Goal: Information Seeking & Learning: Learn about a topic

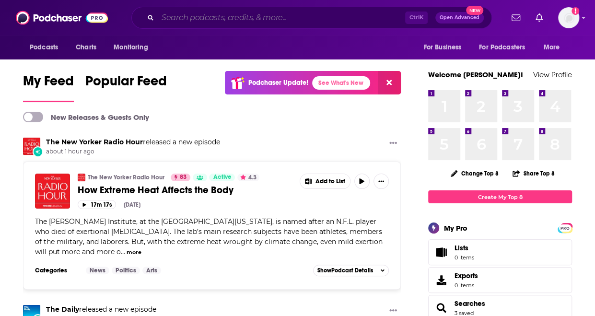
click at [198, 17] on input "Search podcasts, credits, & more..." at bounding box center [281, 17] width 247 height 15
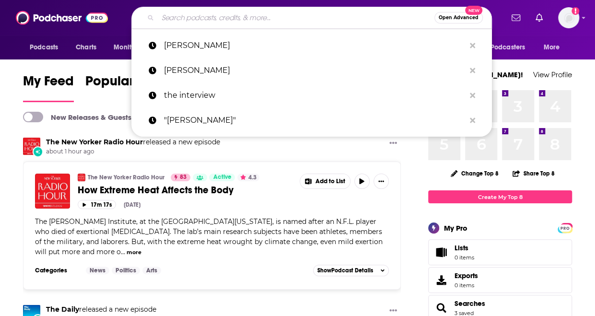
paste input "Mindful Mondays"
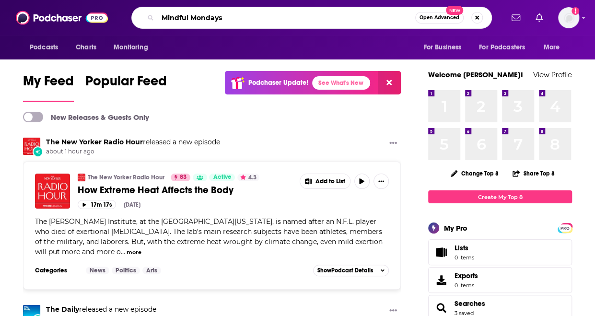
type input "Mindful Mondays"
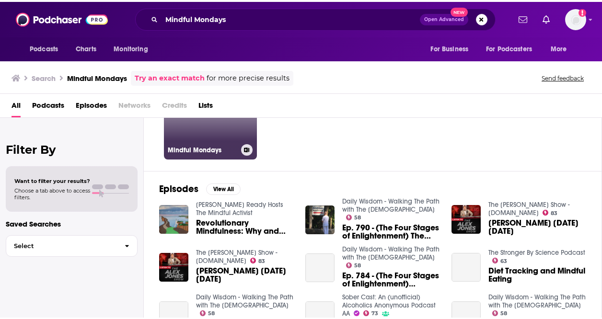
scroll to position [96, 0]
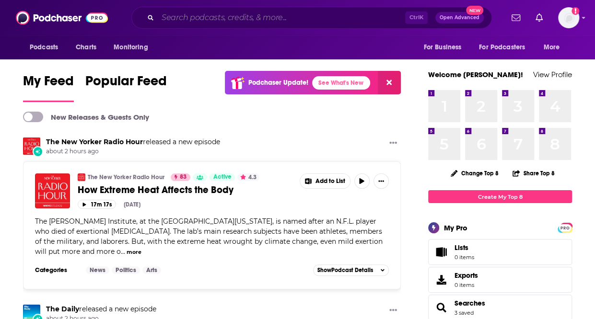
click at [228, 15] on input "Search podcasts, credits, & more..." at bounding box center [281, 17] width 247 height 15
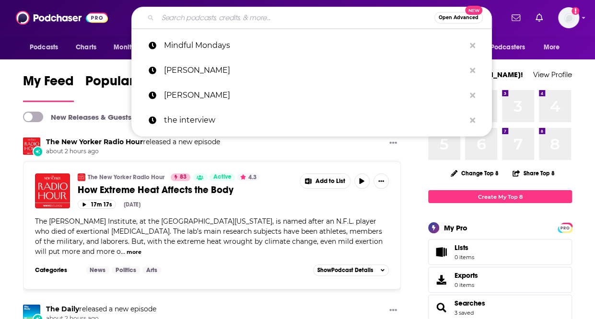
paste input "Shudu Musida demographics for Mindful Mondays"
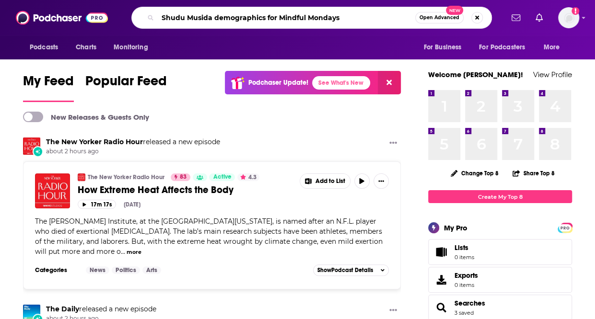
click at [277, 18] on input "Shudu Musida demographics for Mindful Mondays" at bounding box center [286, 17] width 257 height 15
type input "Shudu Musida Mindful Mondays"
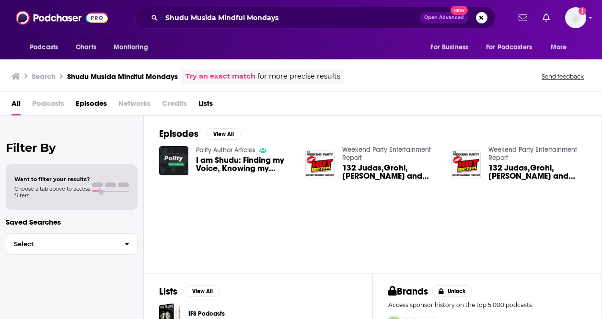
click at [48, 103] on span "Podcasts" at bounding box center [48, 106] width 32 height 20
click at [230, 160] on span "I am Shudu: Finding my Voice, Knowing my Strength – Shudufhadzo Musida" at bounding box center [245, 164] width 98 height 16
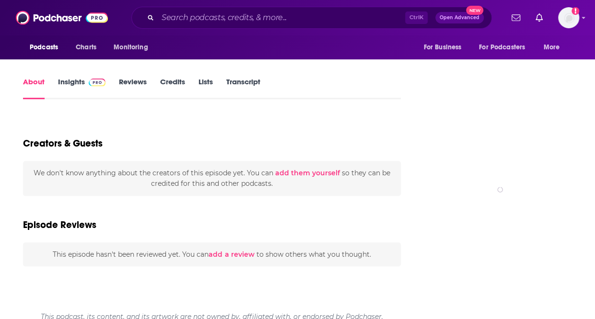
scroll to position [47, 0]
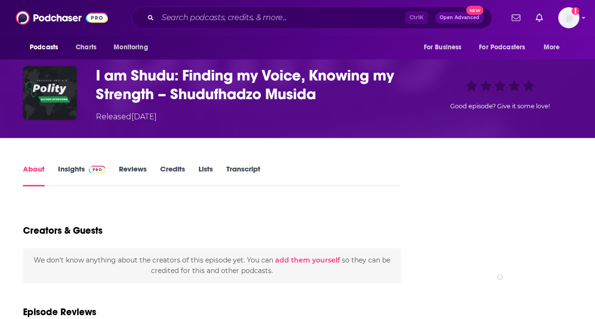
click at [71, 166] on link "Insights" at bounding box center [81, 175] width 47 height 22
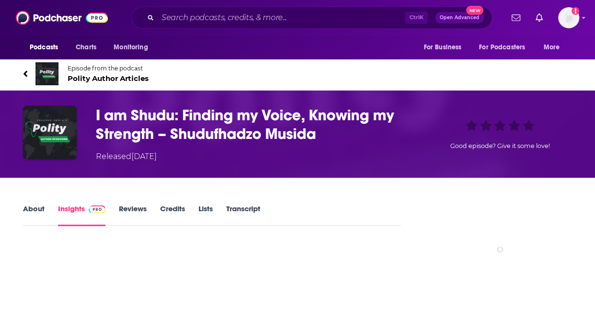
scroll to position [10, 0]
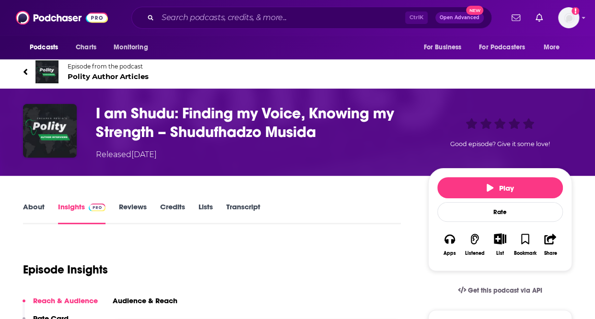
click at [36, 211] on link "About" at bounding box center [34, 213] width 22 height 22
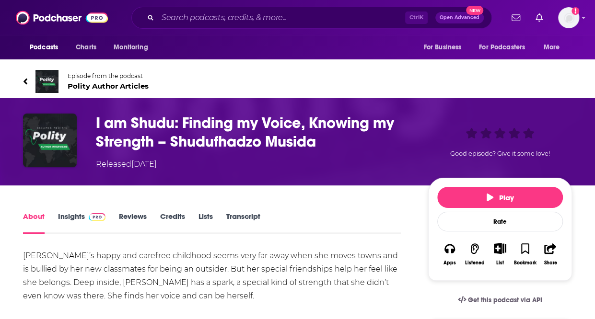
click at [120, 221] on link "Reviews" at bounding box center [133, 223] width 28 height 22
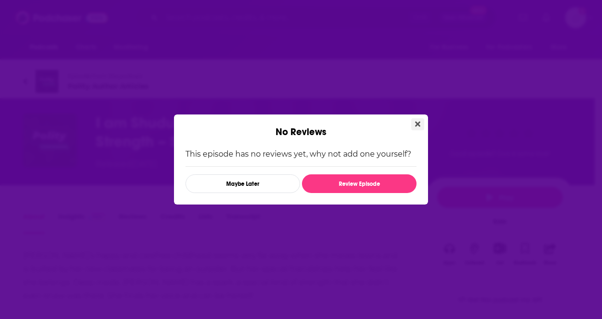
click at [422, 126] on button "Close" at bounding box center [417, 124] width 13 height 12
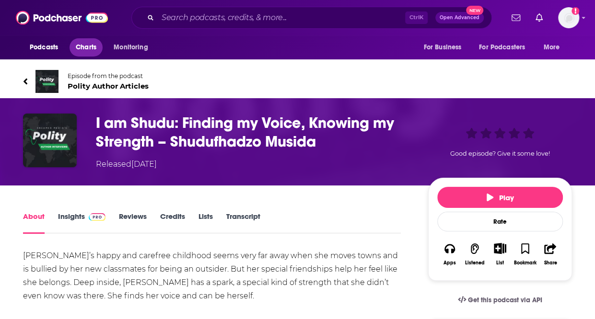
click at [86, 49] on span "Charts" at bounding box center [86, 47] width 21 height 13
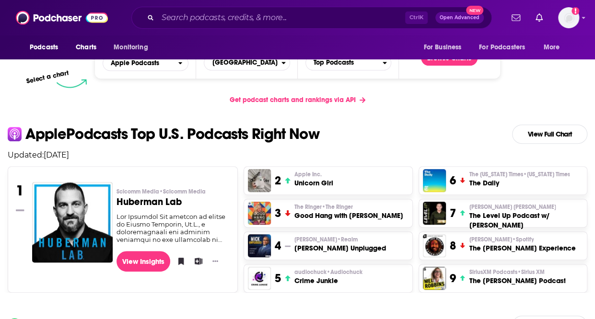
scroll to position [192, 0]
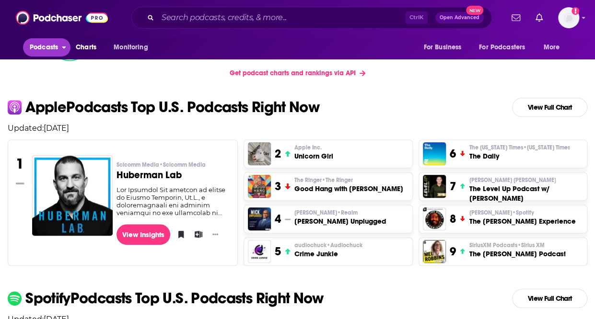
click at [40, 51] on span "Podcasts" at bounding box center [44, 47] width 28 height 13
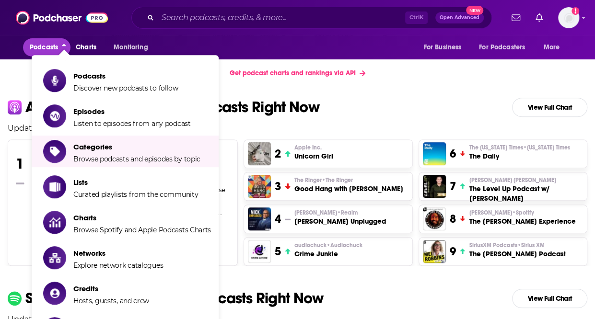
click at [65, 46] on icon "close menu" at bounding box center [64, 46] width 4 height 7
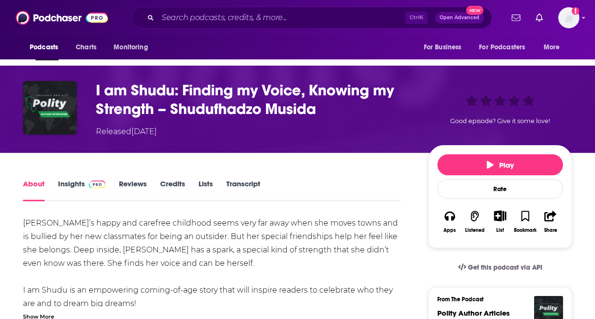
scroll to position [48, 0]
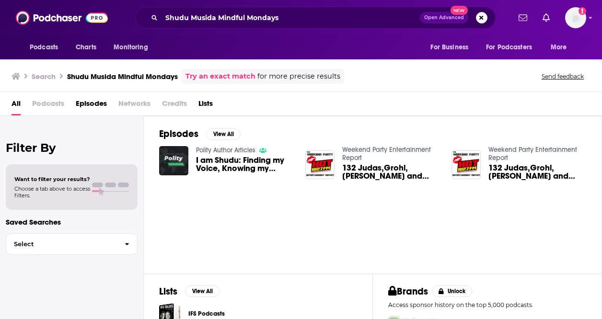
click at [210, 76] on link "Try an exact match" at bounding box center [220, 76] width 70 height 11
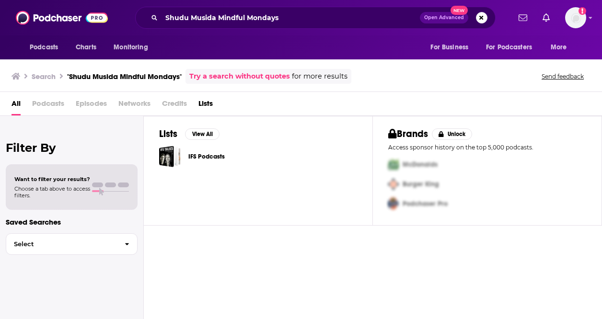
click at [47, 105] on span "Podcasts" at bounding box center [48, 106] width 32 height 20
click at [46, 48] on span "Podcasts" at bounding box center [44, 47] width 28 height 13
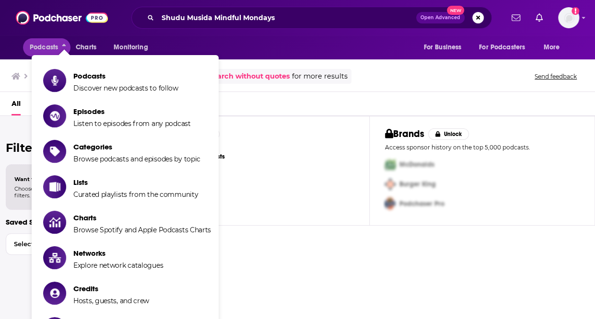
click at [294, 35] on div "Podcasts Charts Monitoring Shudu Musida Mindful Mondays Open Advanced New For B…" at bounding box center [297, 17] width 595 height 35
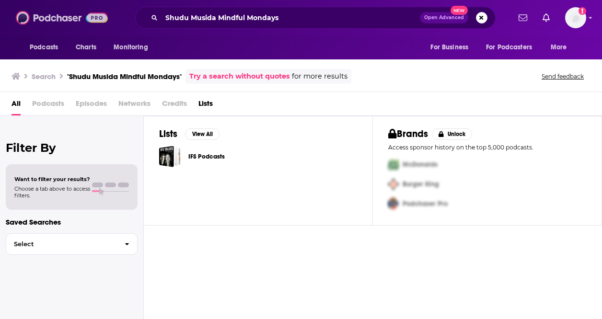
click at [64, 22] on img at bounding box center [62, 18] width 92 height 18
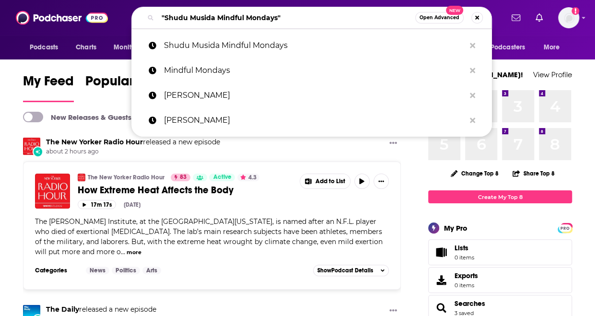
click at [279, 17] on input ""Shudu Musida Mindful Mondays"" at bounding box center [286, 17] width 257 height 15
click at [283, 18] on input ""Shudu Musida Mindful Mondays"" at bounding box center [286, 17] width 257 height 15
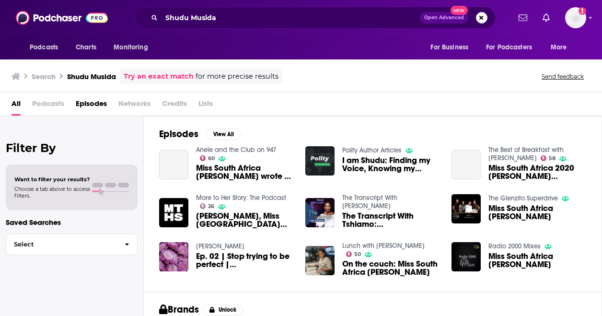
click at [52, 106] on span "Podcasts" at bounding box center [48, 106] width 32 height 20
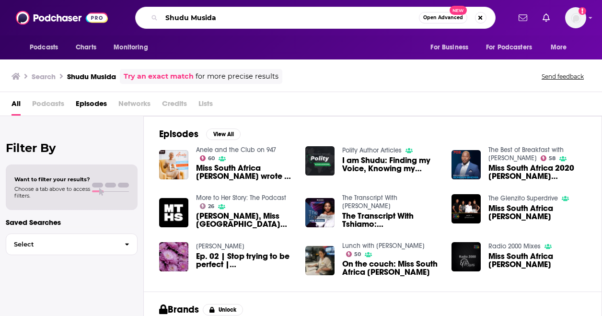
click at [214, 18] on input "Shudu Musida" at bounding box center [289, 17] width 257 height 15
click at [214, 17] on input "Shudu Musida" at bounding box center [289, 17] width 257 height 15
paste input "Mindful Mondays with [PERSON_NAME]"
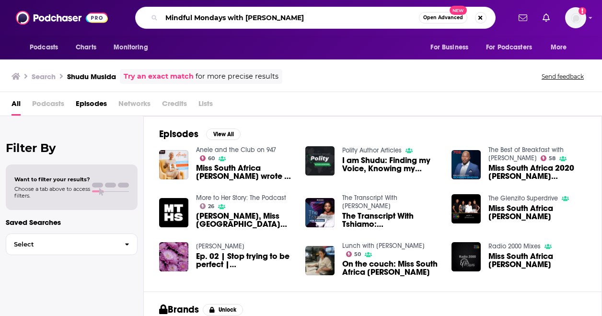
type input "Mindful Mondays with [PERSON_NAME]"
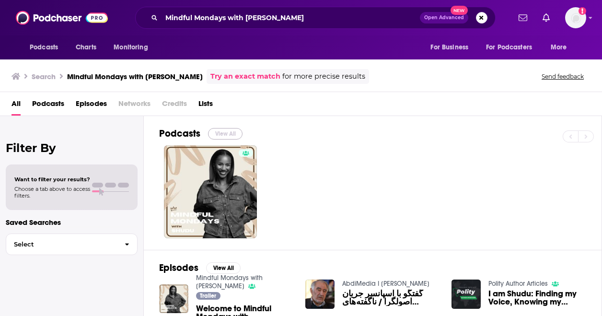
click at [223, 135] on button "View All" at bounding box center [225, 133] width 34 height 11
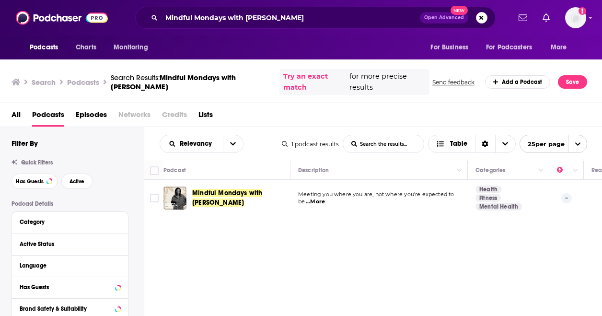
click at [316, 202] on span "...More" at bounding box center [315, 202] width 19 height 8
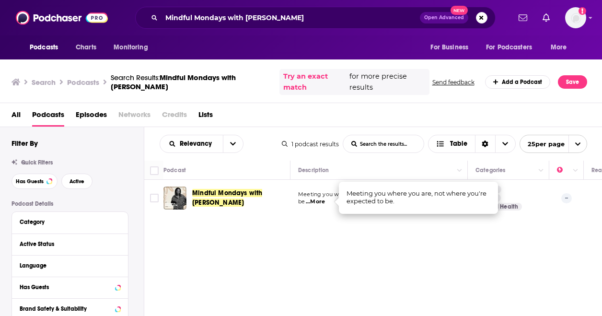
click at [315, 203] on span "...More" at bounding box center [315, 202] width 19 height 8
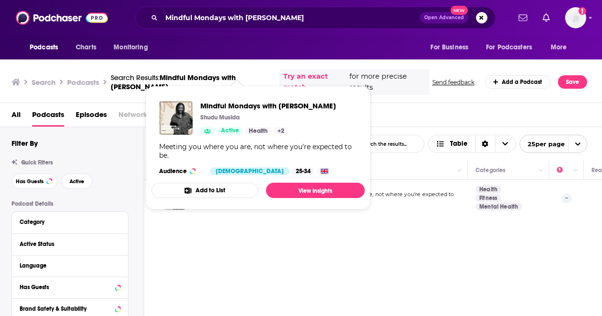
click at [195, 195] on button "Add to List" at bounding box center [204, 190] width 107 height 15
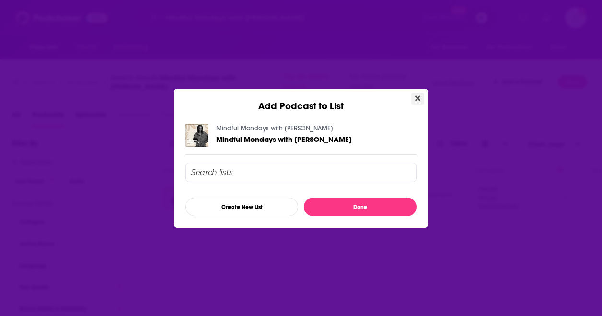
click at [419, 99] on icon "Close" at bounding box center [417, 97] width 5 height 5
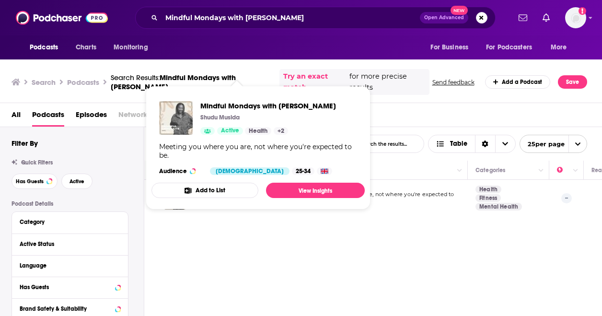
click at [176, 128] on img "Mindful Mondays with Shudu" at bounding box center [176, 118] width 34 height 34
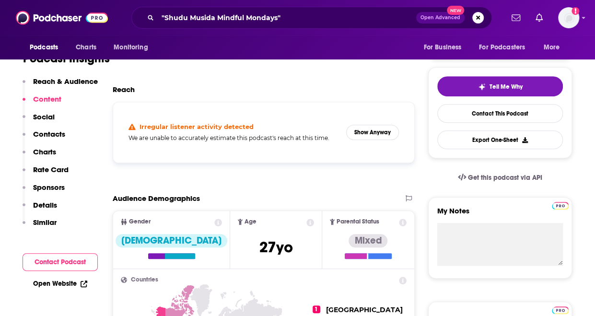
scroll to position [144, 0]
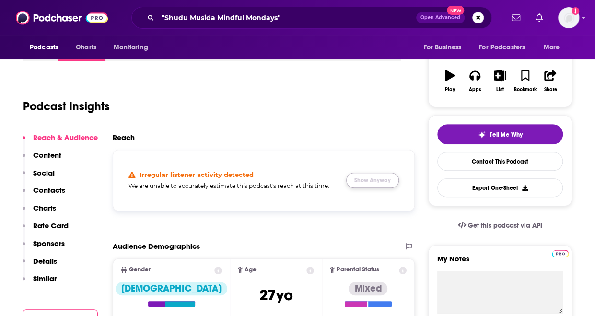
click at [361, 184] on button "Show Anyway" at bounding box center [372, 179] width 53 height 15
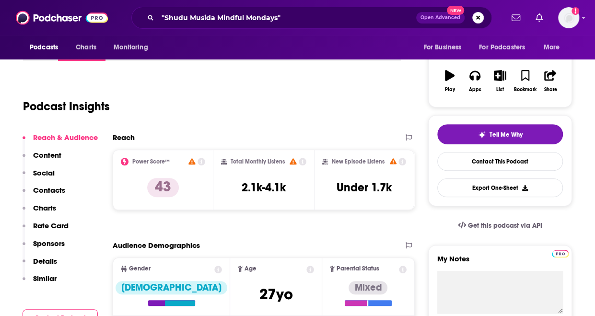
click at [53, 155] on p "Content" at bounding box center [47, 154] width 28 height 9
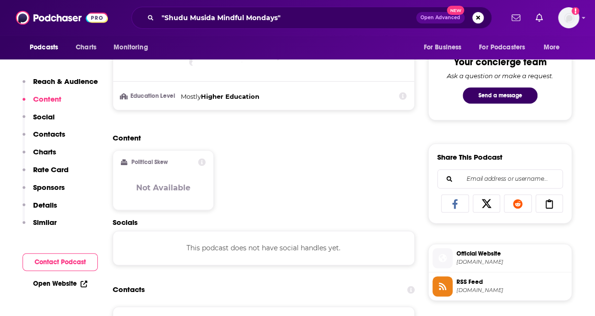
scroll to position [445, 0]
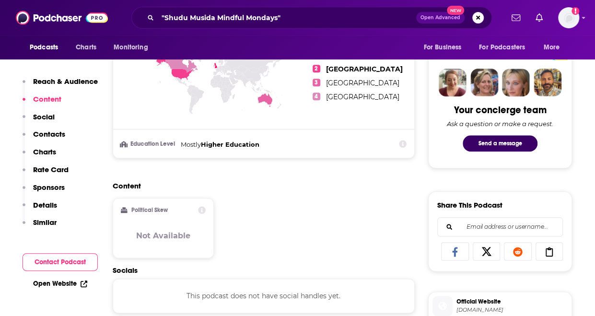
click at [43, 120] on p "Social" at bounding box center [44, 116] width 22 height 9
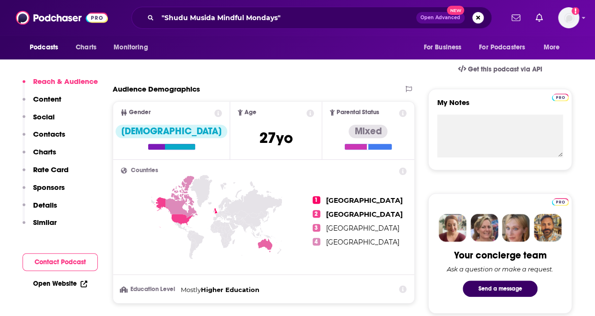
scroll to position [287, 0]
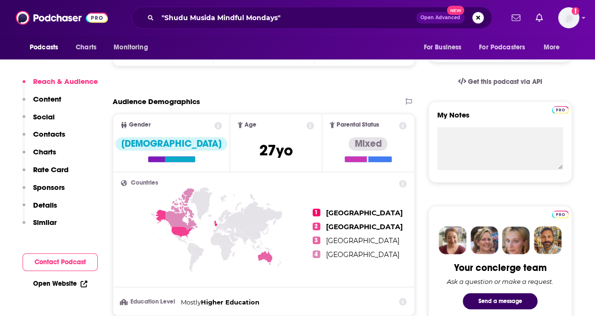
click at [50, 203] on p "Details" at bounding box center [45, 204] width 24 height 9
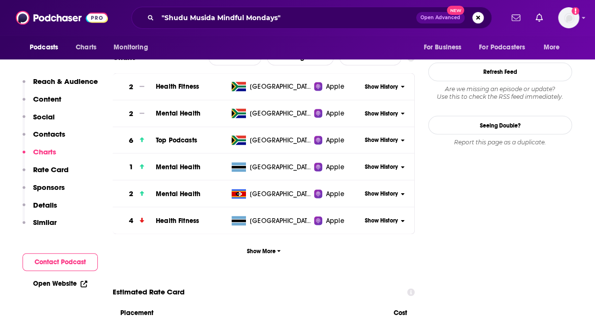
scroll to position [903, 0]
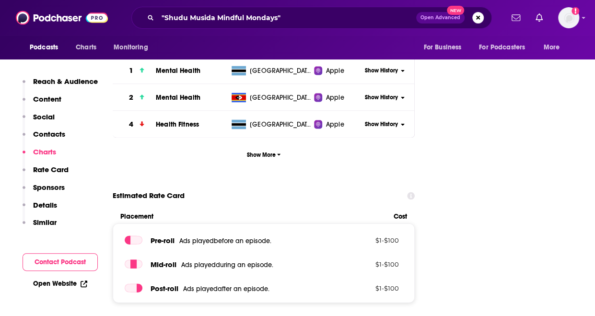
click at [45, 169] on p "Rate Card" at bounding box center [50, 169] width 35 height 9
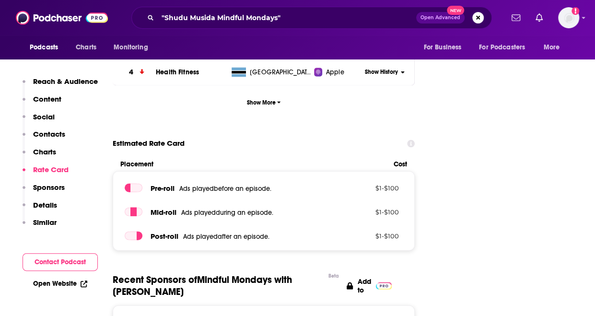
click at [40, 187] on p "Sponsors" at bounding box center [49, 187] width 32 height 9
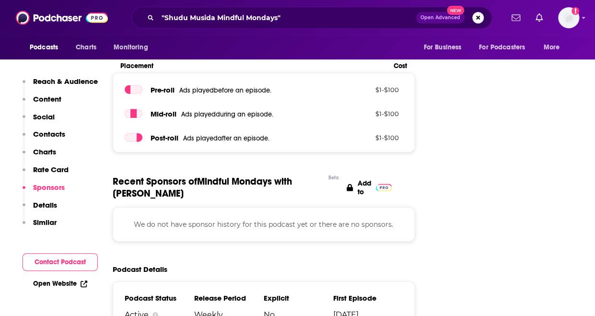
scroll to position [1095, 0]
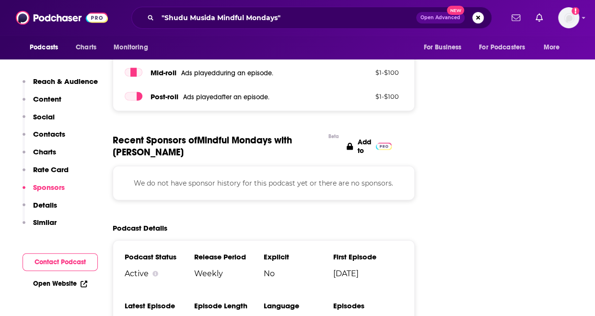
click at [44, 198] on button "Sponsors" at bounding box center [44, 192] width 42 height 18
click at [45, 204] on p "Details" at bounding box center [45, 204] width 24 height 9
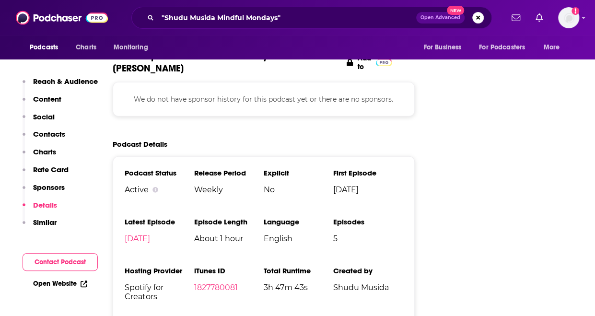
scroll to position [1183, 0]
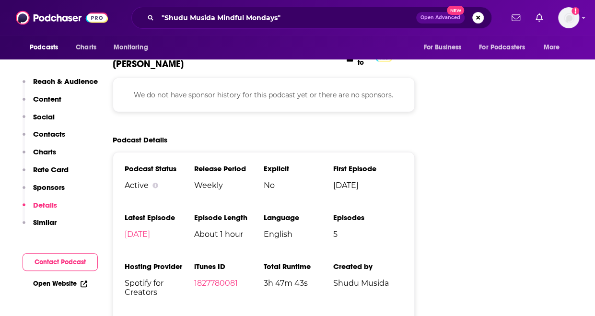
click at [44, 221] on p "Similar" at bounding box center [44, 222] width 23 height 9
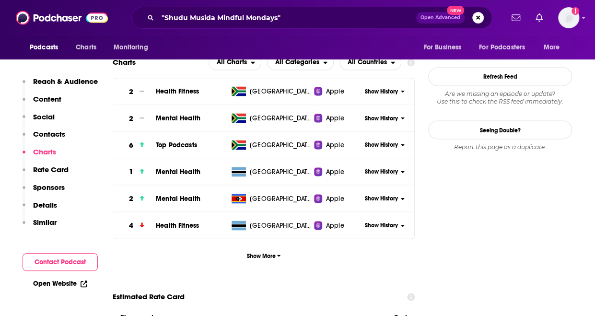
scroll to position [816, 0]
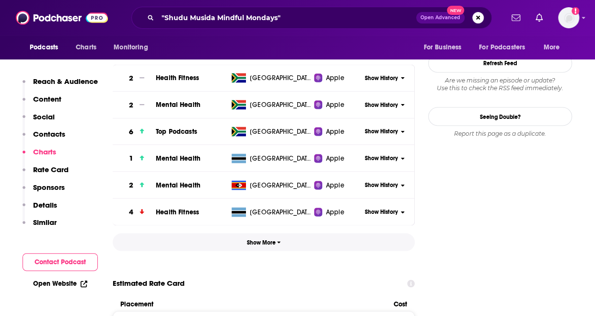
click at [263, 239] on span "Show More" at bounding box center [264, 242] width 34 height 7
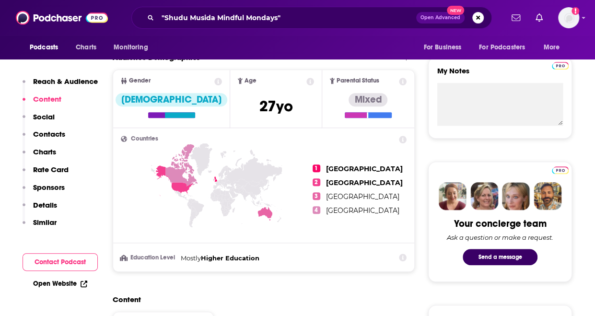
scroll to position [335, 0]
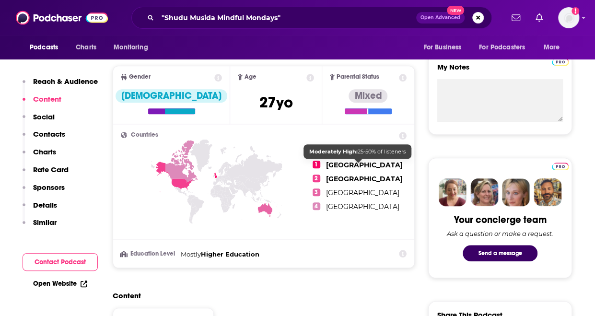
click at [339, 166] on span "[GEOGRAPHIC_DATA]" at bounding box center [364, 165] width 77 height 9
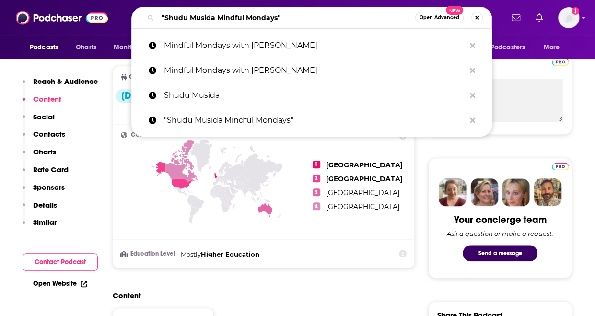
drag, startPoint x: 277, startPoint y: 17, endPoint x: 165, endPoint y: 17, distance: 111.6
click at [165, 18] on input ""Shudu Musida Mindful Mondays"" at bounding box center [286, 17] width 257 height 15
click at [290, 246] on icon at bounding box center [217, 198] width 192 height 119
click at [379, 216] on ul "1 [GEOGRAPHIC_DATA] 2 [GEOGRAPHIC_DATA] 3 [GEOGRAPHIC_DATA] 4 [GEOGRAPHIC_DATA]" at bounding box center [359, 185] width 94 height 107
